Goal: Task Accomplishment & Management: Complete application form

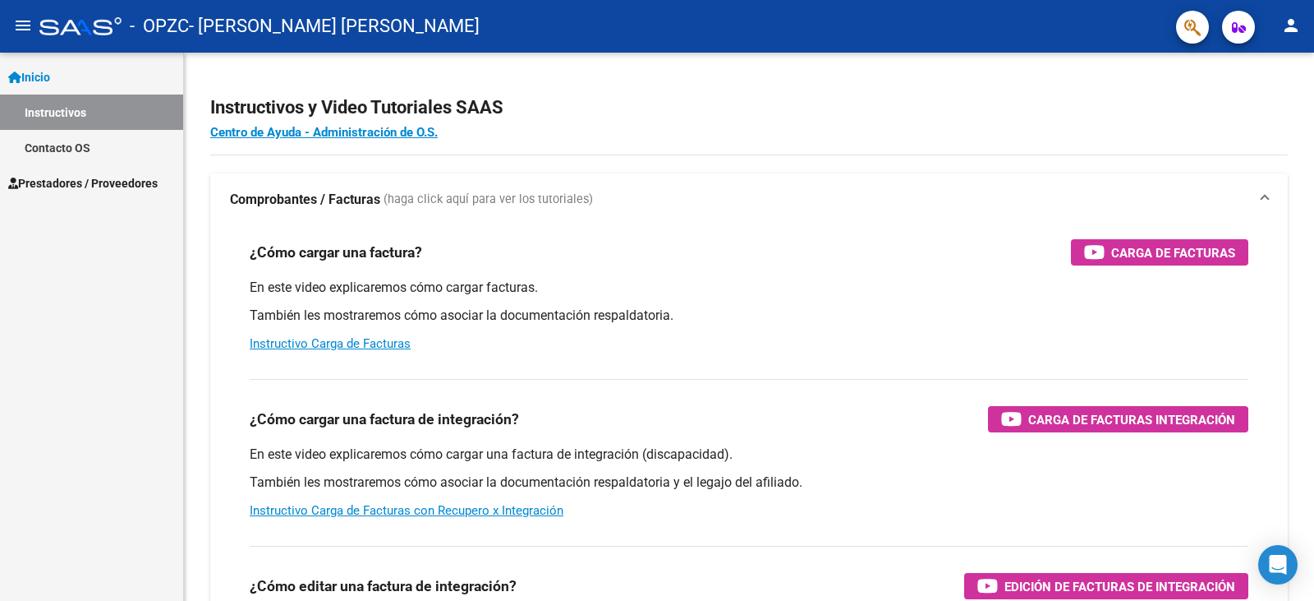
click at [76, 84] on link "Inicio" at bounding box center [91, 76] width 183 height 35
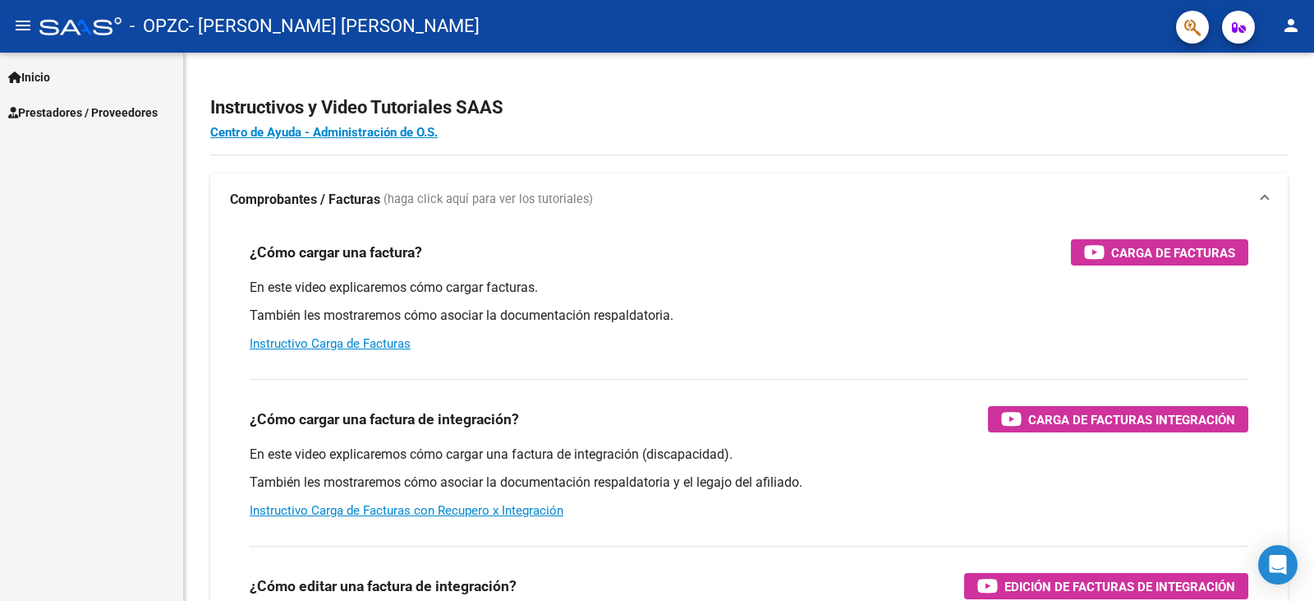
click at [131, 111] on span "Prestadores / Proveedores" at bounding box center [83, 113] width 150 height 18
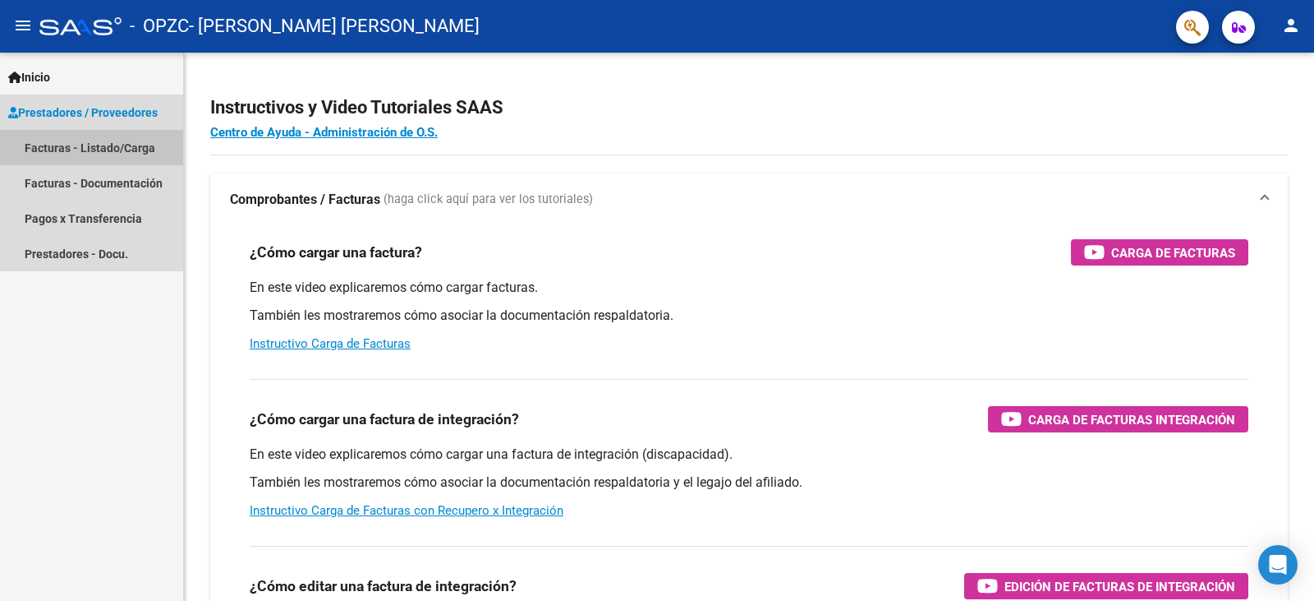
click at [138, 142] on link "Facturas - Listado/Carga" at bounding box center [91, 147] width 183 height 35
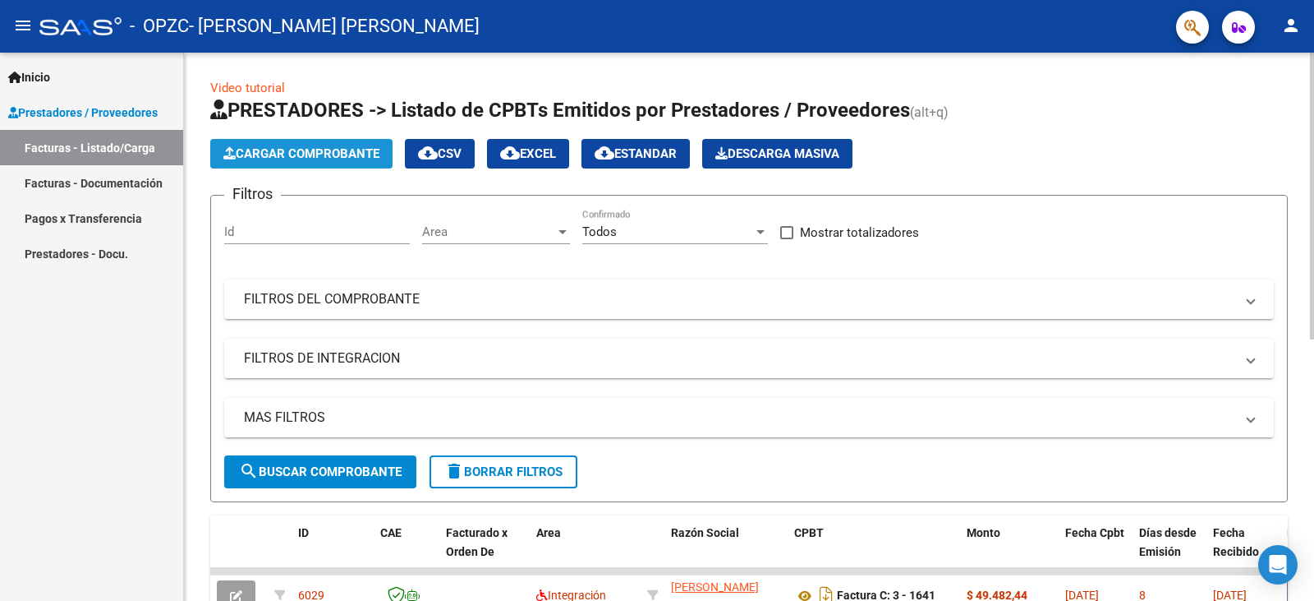
click at [282, 146] on span "Cargar Comprobante" at bounding box center [301, 153] width 156 height 15
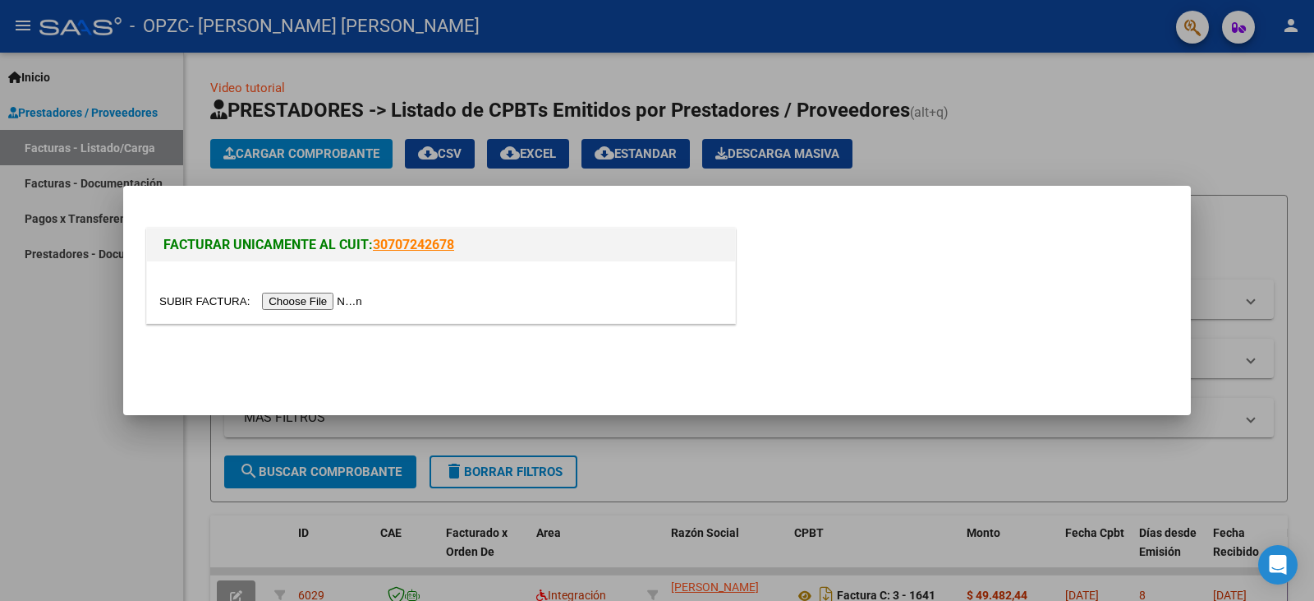
click at [351, 296] on input "file" at bounding box center [263, 300] width 208 height 17
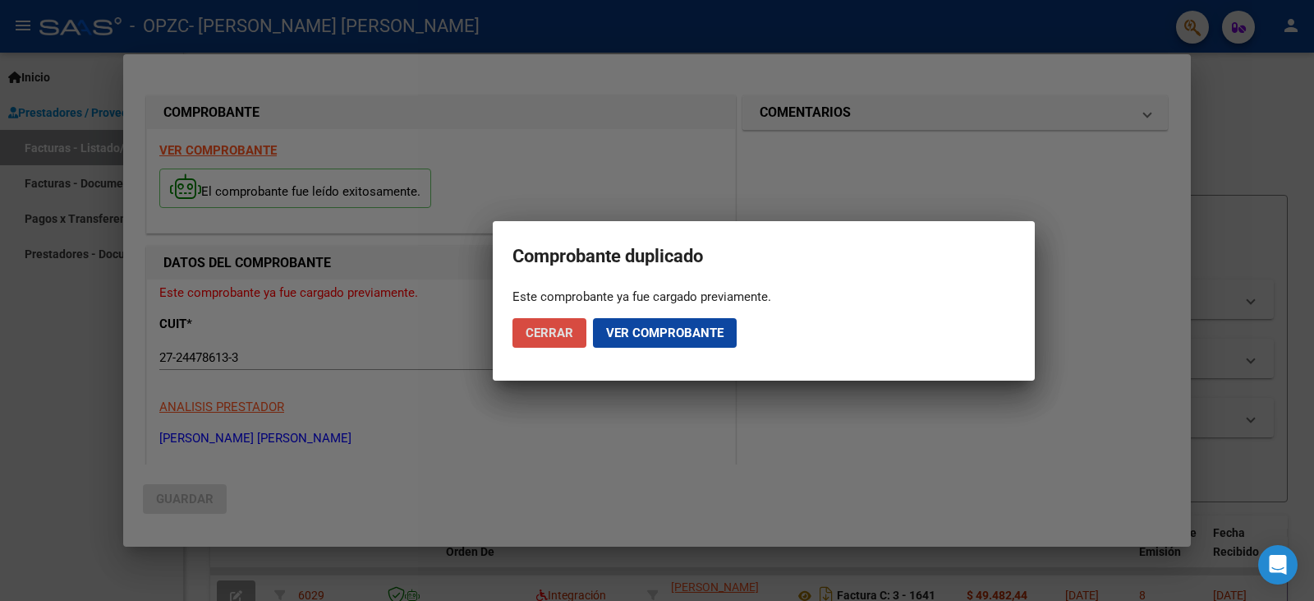
click at [564, 333] on span "Cerrar" at bounding box center [550, 332] width 48 height 15
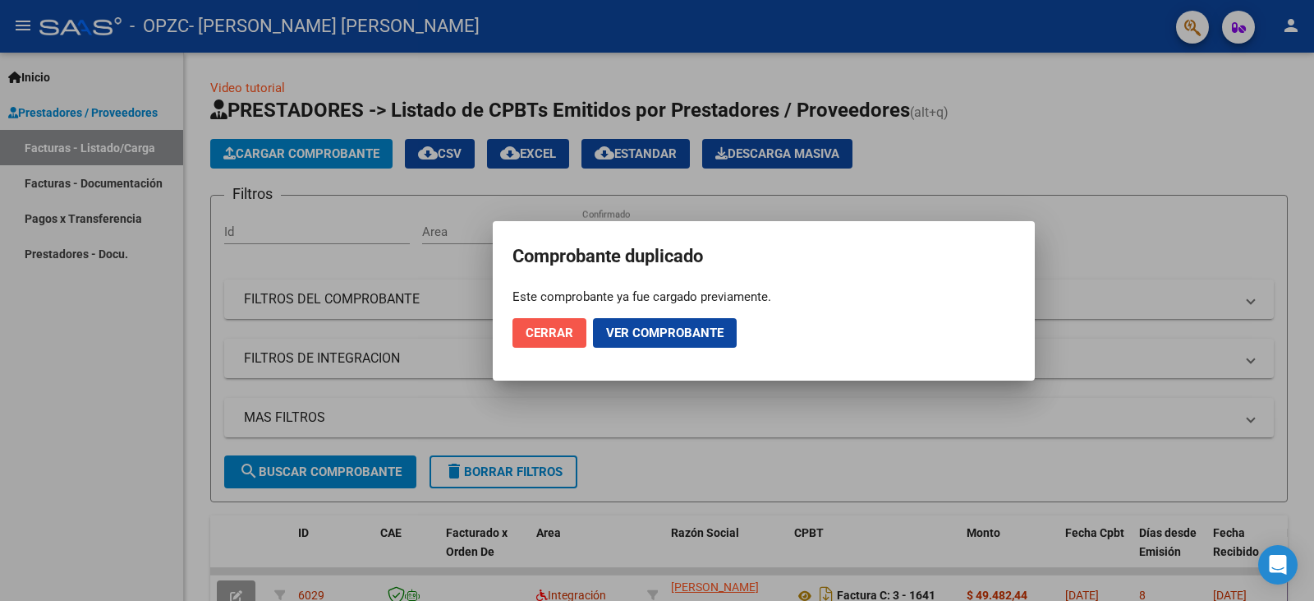
click at [564, 333] on span "Cerrar" at bounding box center [550, 332] width 48 height 15
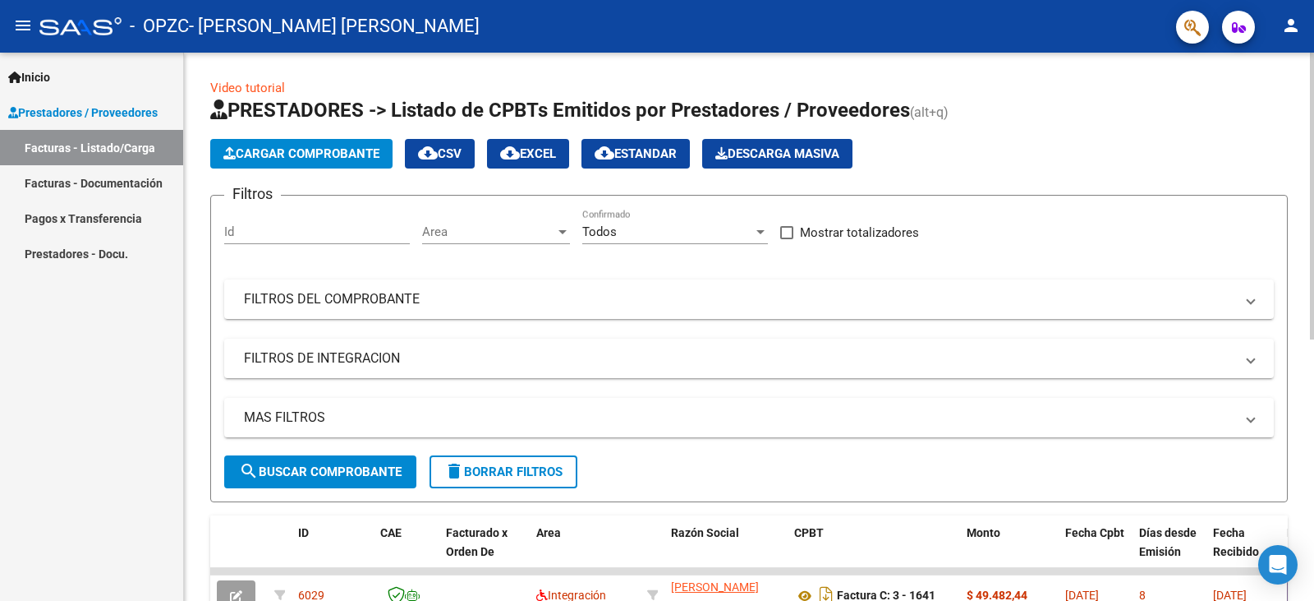
click at [1300, 578] on div "Video tutorial PRESTADORES -> Listado de CPBTs Emitidos por Prestadores / Prove…" at bounding box center [749, 569] width 1130 height 1033
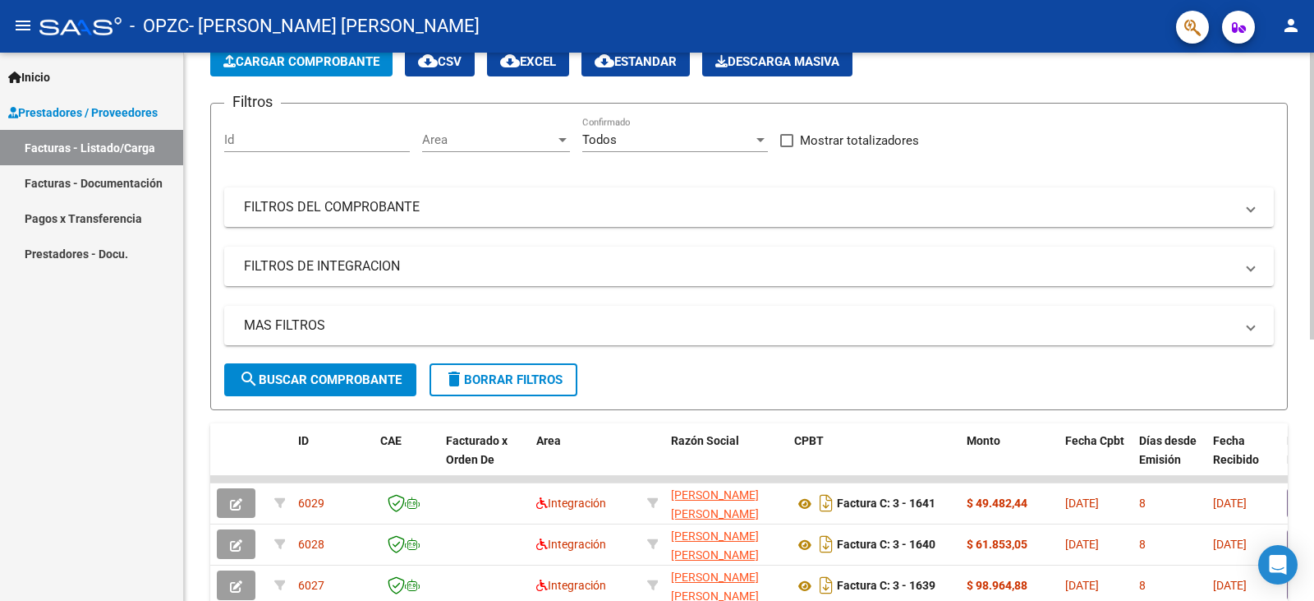
scroll to position [123, 0]
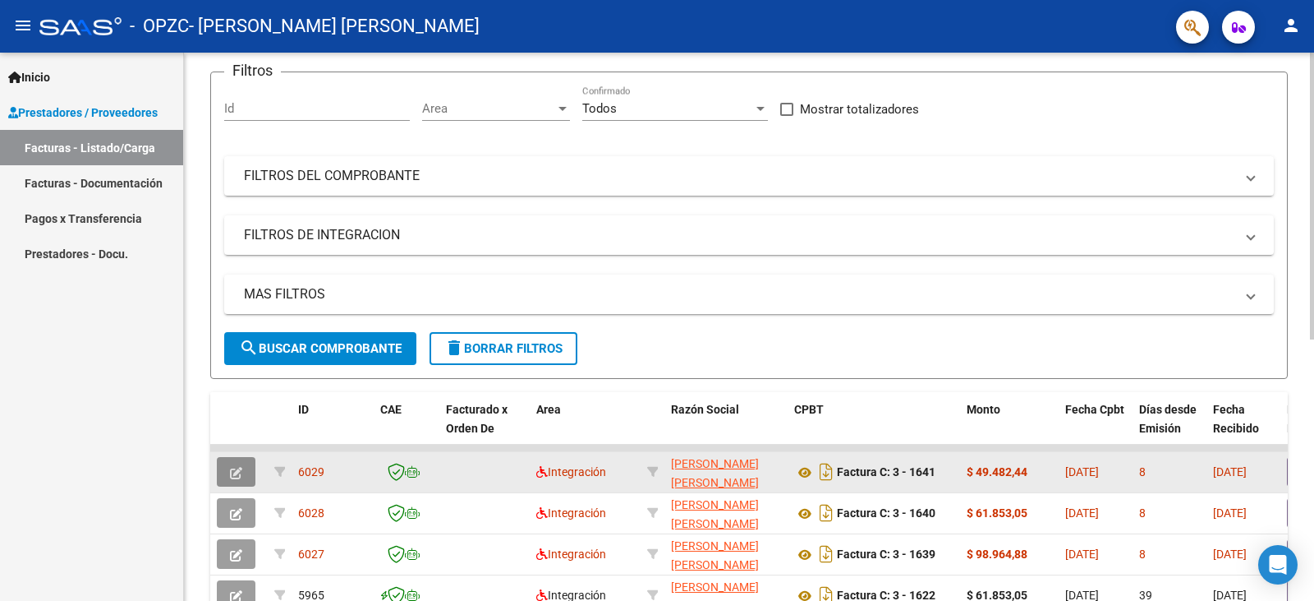
click at [246, 471] on button "button" at bounding box center [236, 472] width 39 height 30
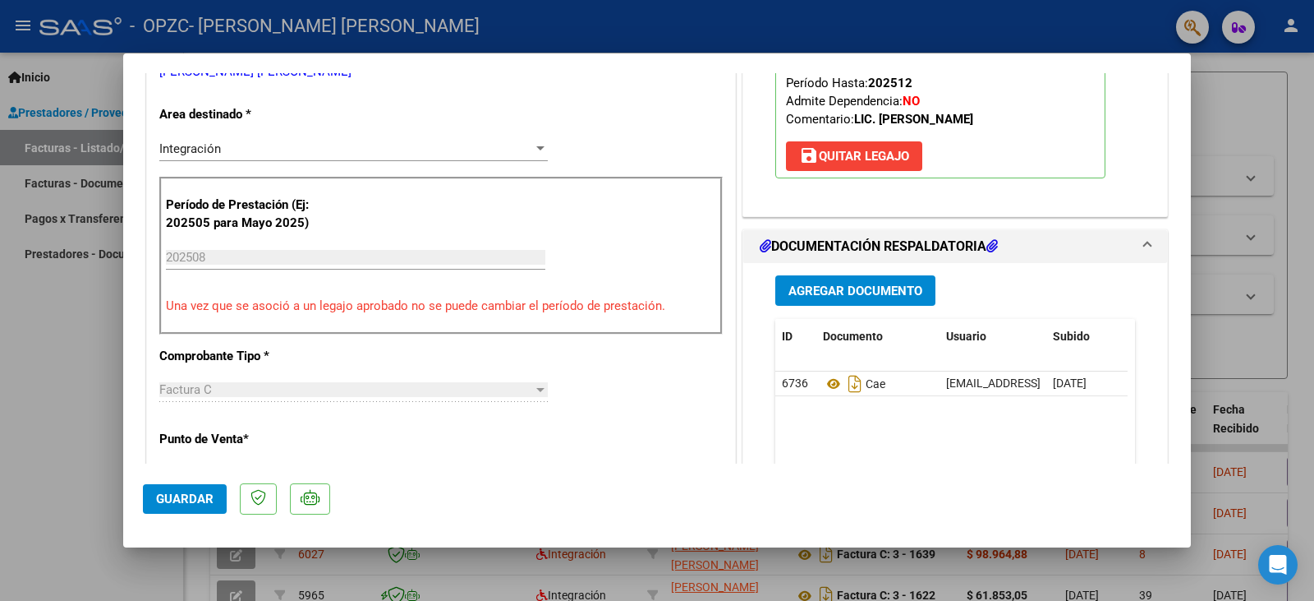
scroll to position [329, 0]
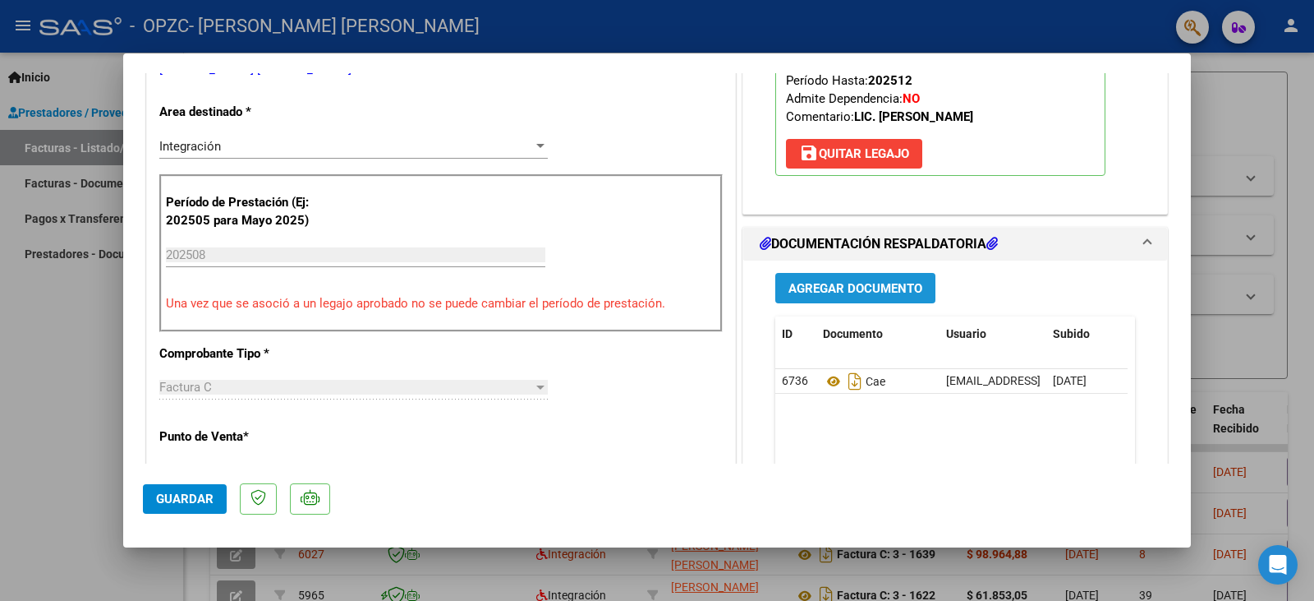
click at [809, 293] on span "Agregar Documento" at bounding box center [856, 288] width 134 height 15
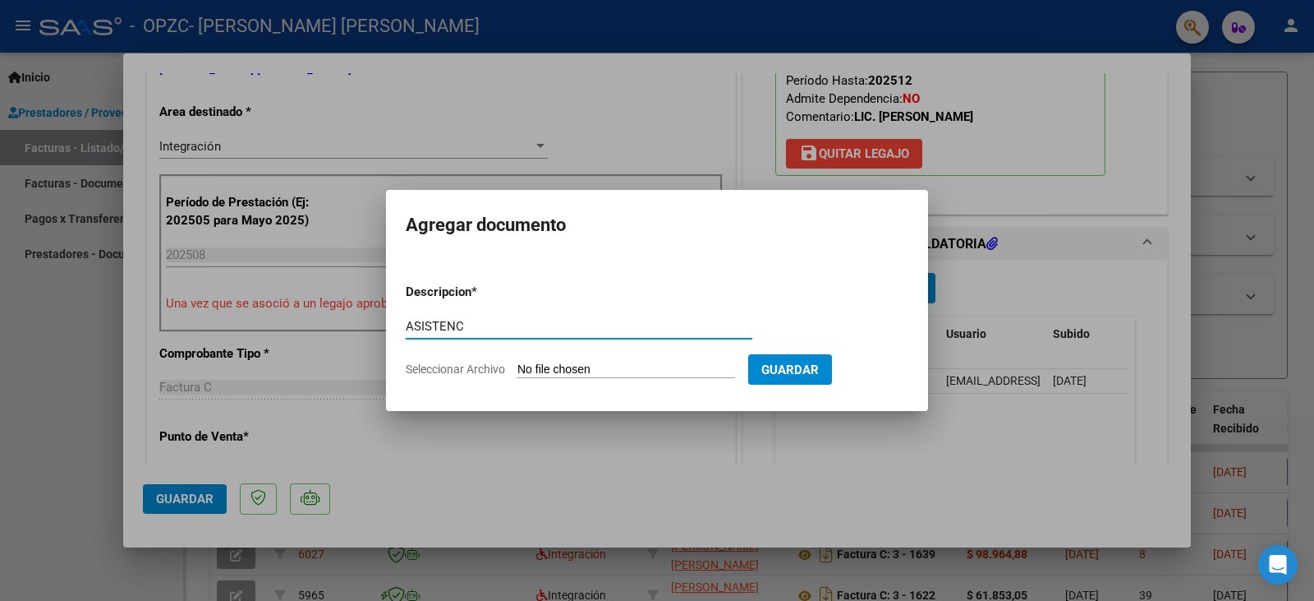
type input "ASISTENC"
click at [486, 366] on span "Seleccionar Archivo" at bounding box center [455, 368] width 99 height 13
click at [518, 366] on input "Seleccionar Archivo" at bounding box center [627, 370] width 218 height 16
type input "C:\fakepath\AGOSTO [PERSON_NAME].pdf"
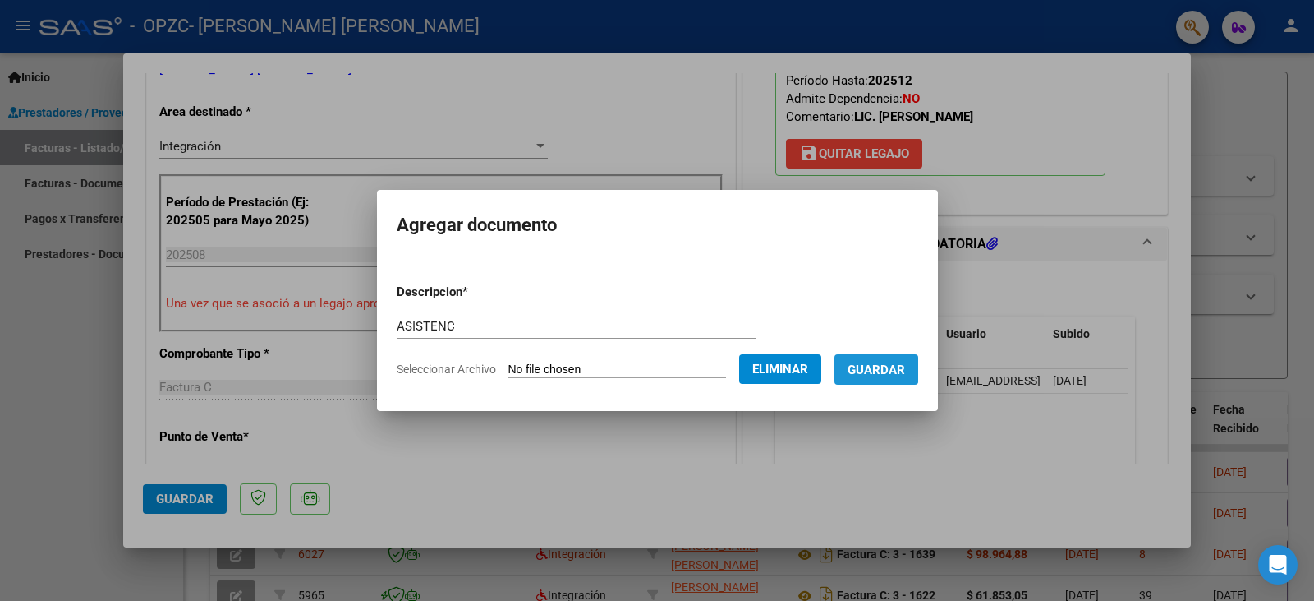
click at [883, 357] on button "Guardar" at bounding box center [877, 369] width 84 height 30
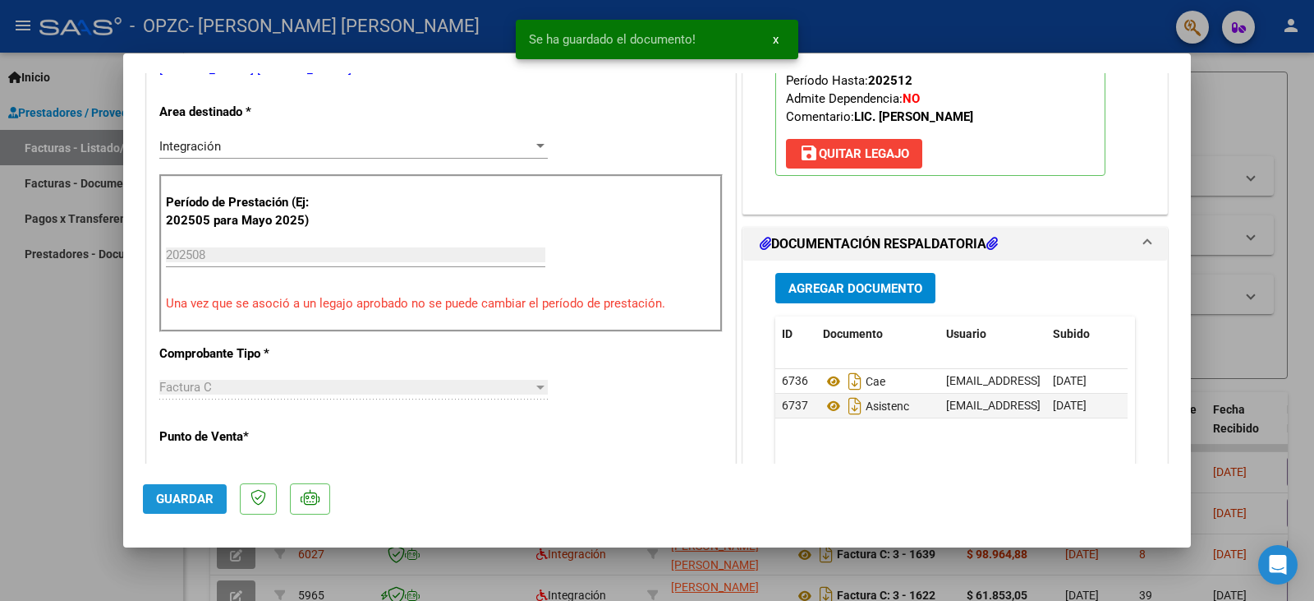
click at [200, 495] on span "Guardar" at bounding box center [185, 498] width 58 height 15
click at [68, 462] on div at bounding box center [657, 300] width 1314 height 601
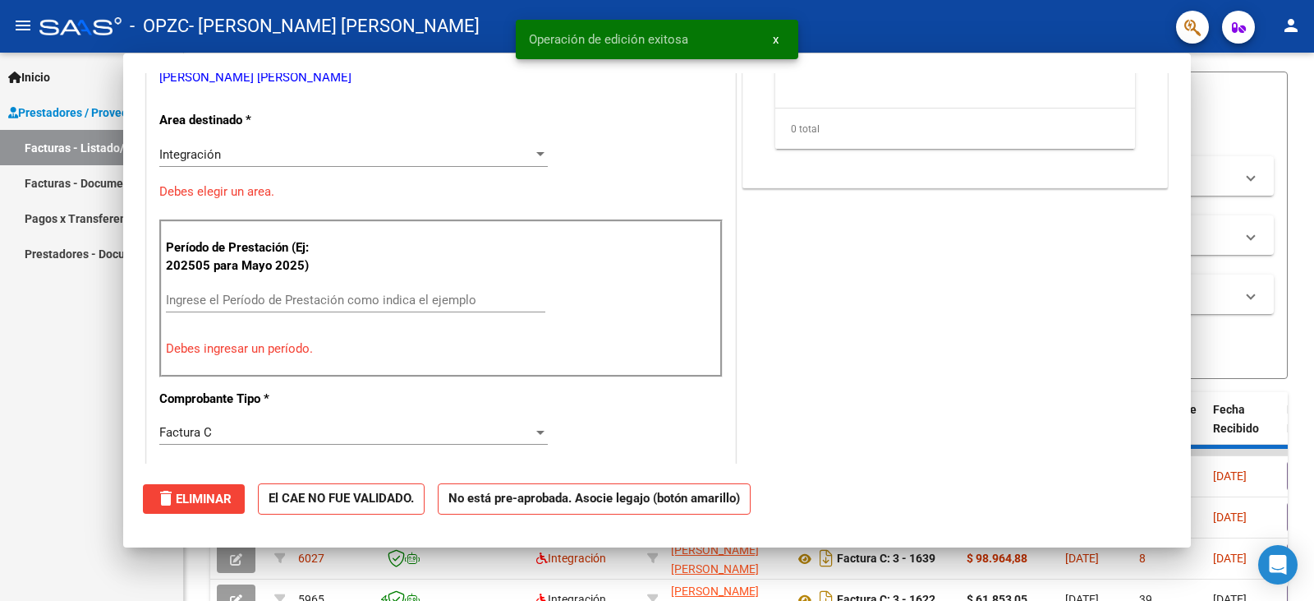
scroll to position [0, 0]
